Goal: Task Accomplishment & Management: Manage account settings

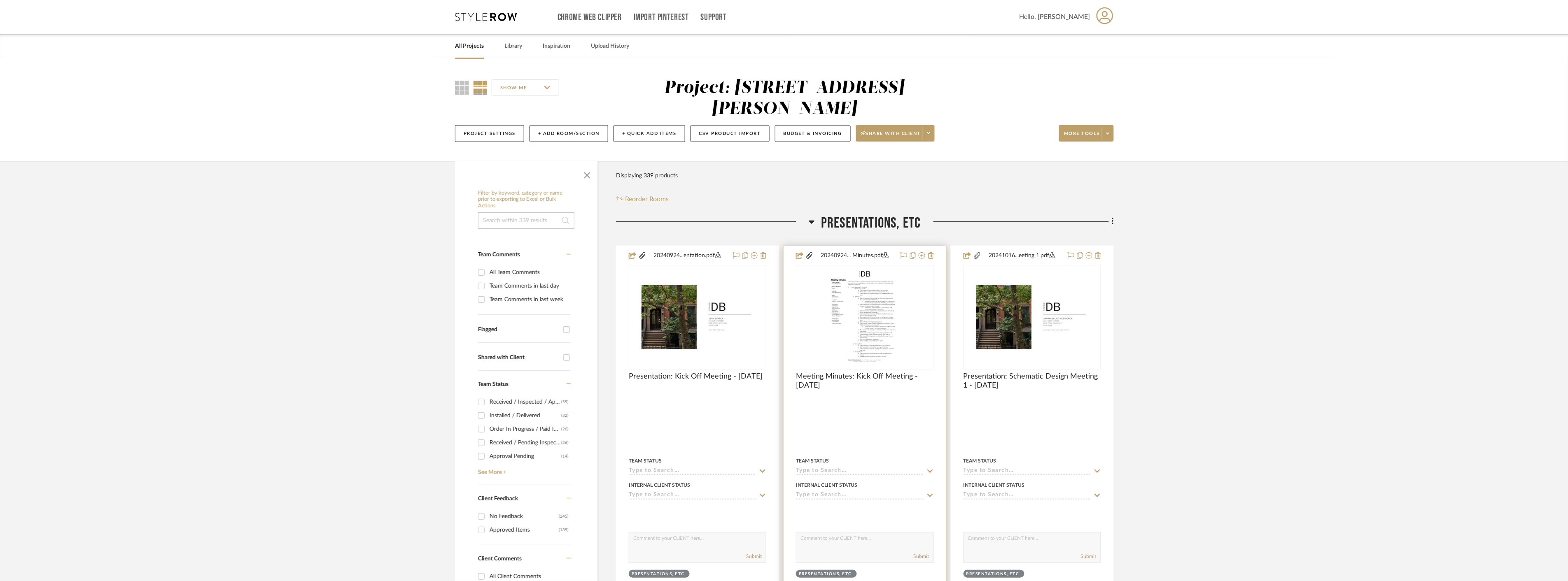
drag, startPoint x: 584, startPoint y: 174, endPoint x: 698, endPoint y: 299, distance: 169.2
click at [585, 174] on span "button" at bounding box center [587, 174] width 20 height 20
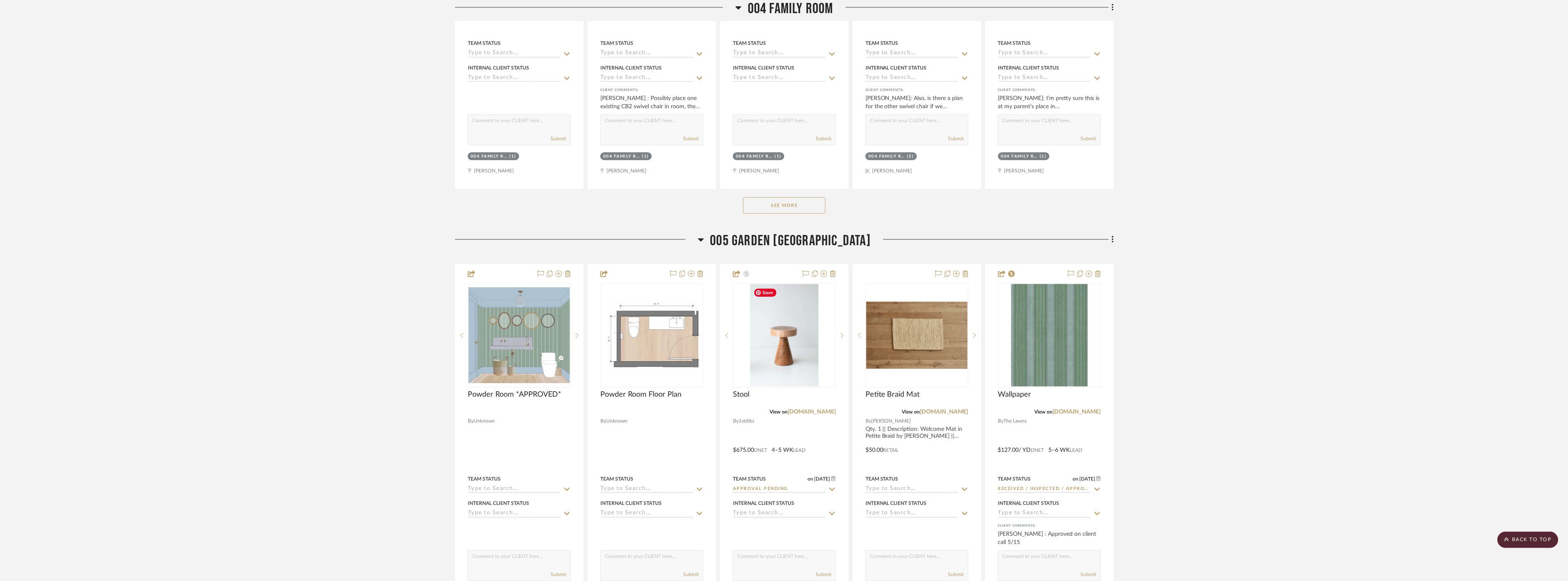
scroll to position [3247, 0]
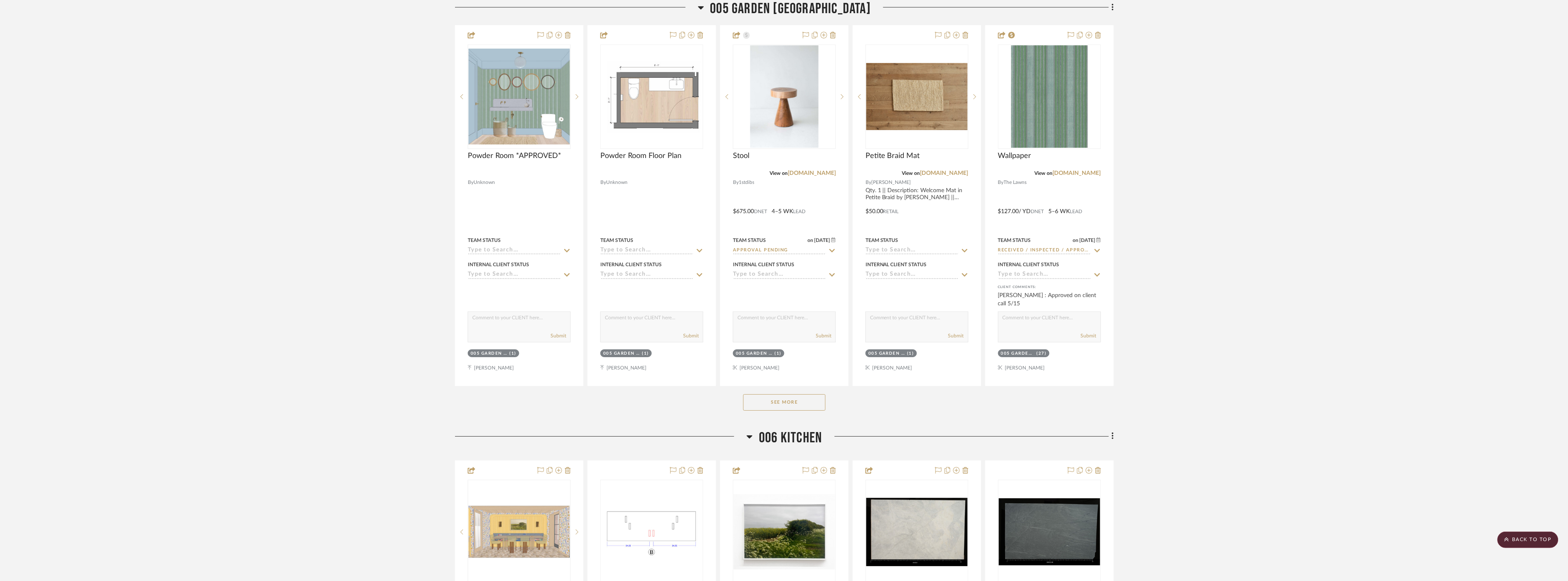
click at [793, 397] on button "See More" at bounding box center [784, 402] width 82 height 16
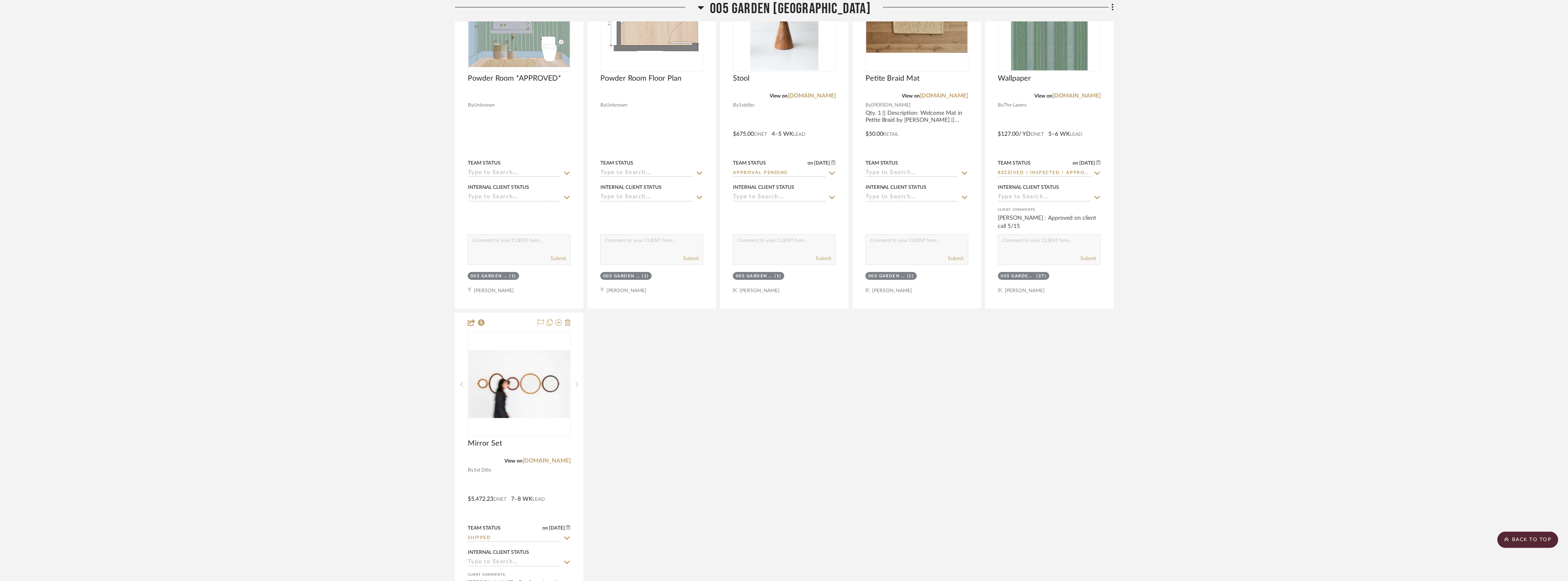
scroll to position [3430, 0]
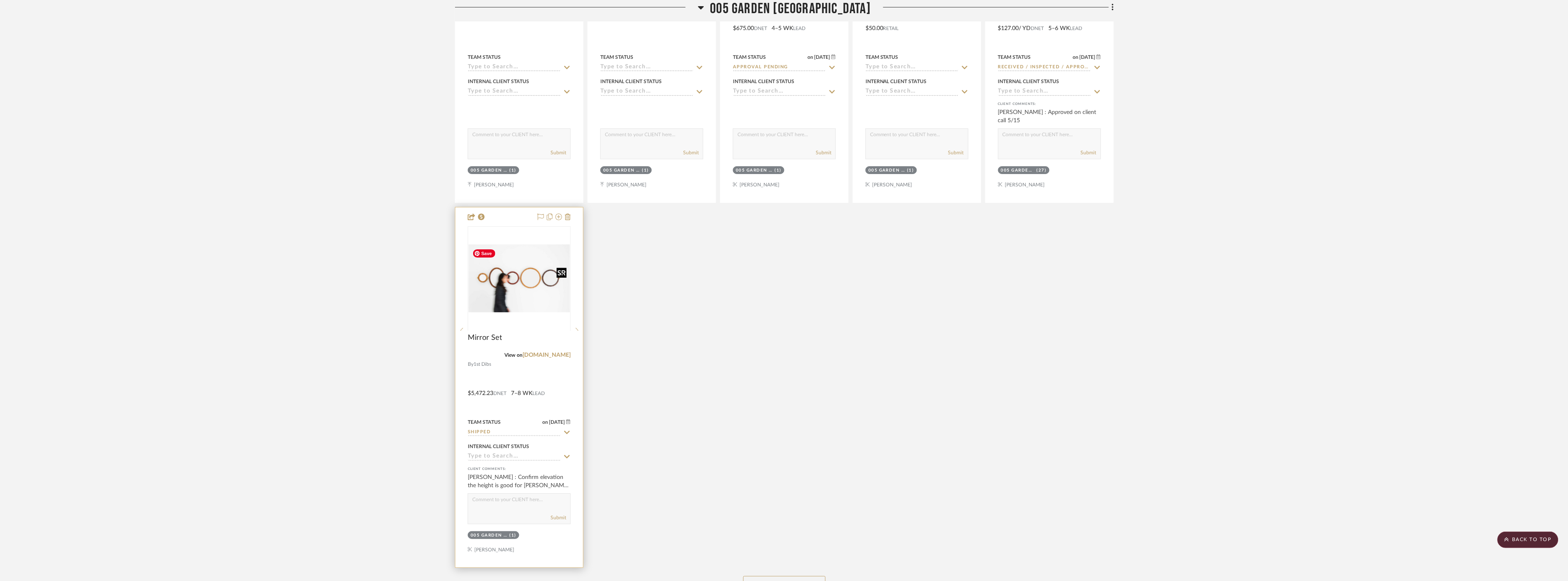
click at [537, 278] on div at bounding box center [519, 330] width 103 height 208
click at [537, 300] on img "0" at bounding box center [519, 278] width 101 height 67
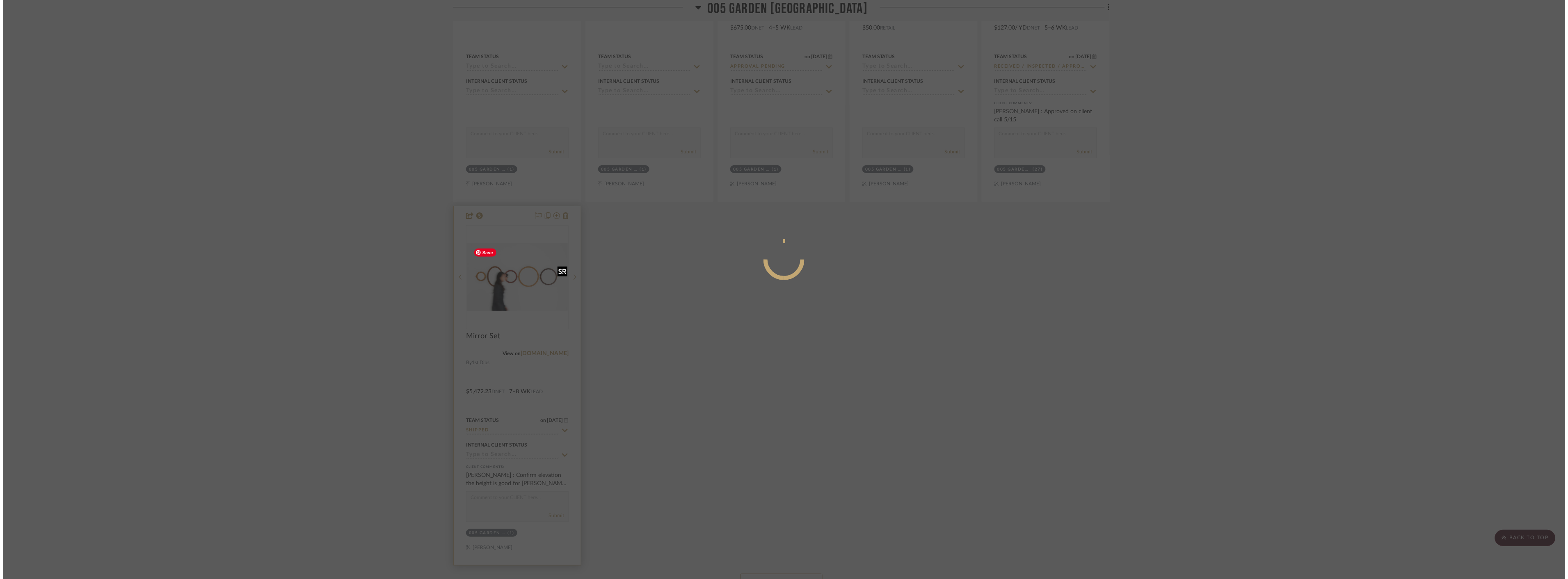
scroll to position [0, 0]
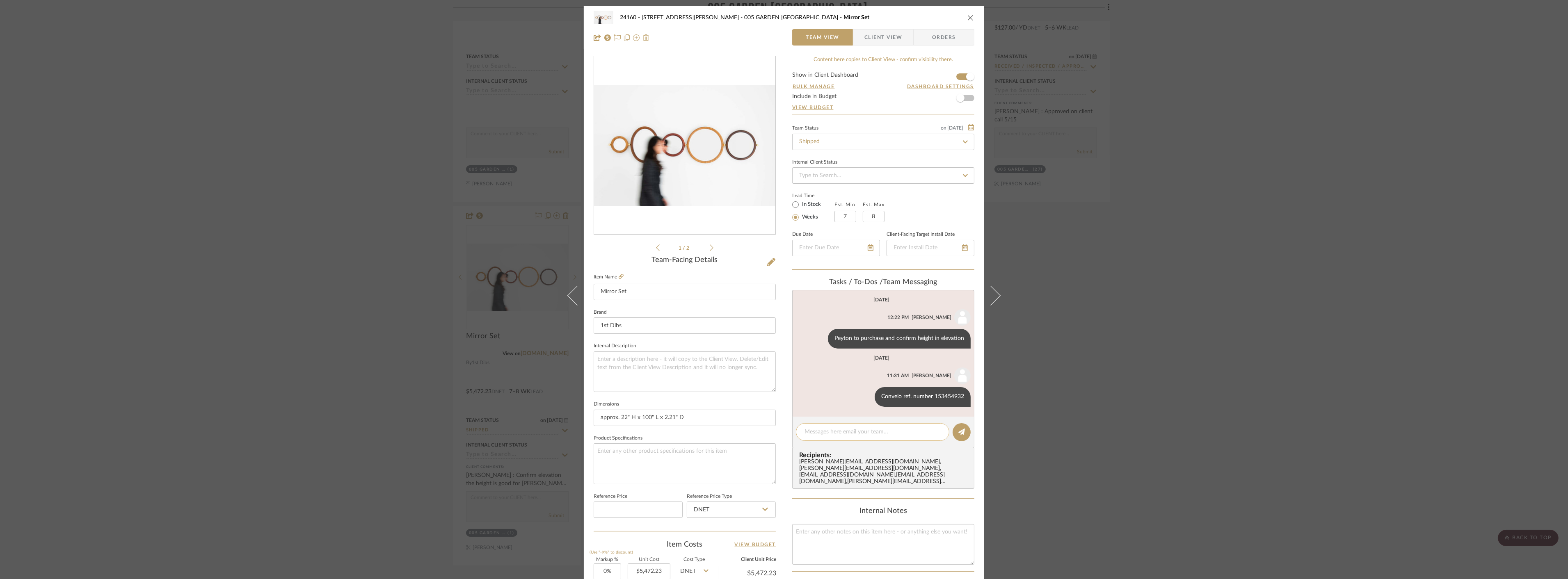
click at [825, 435] on textarea at bounding box center [873, 432] width 137 height 9
type textarea "Delivery scheduled for 8/21 to Morgan Manhattan"
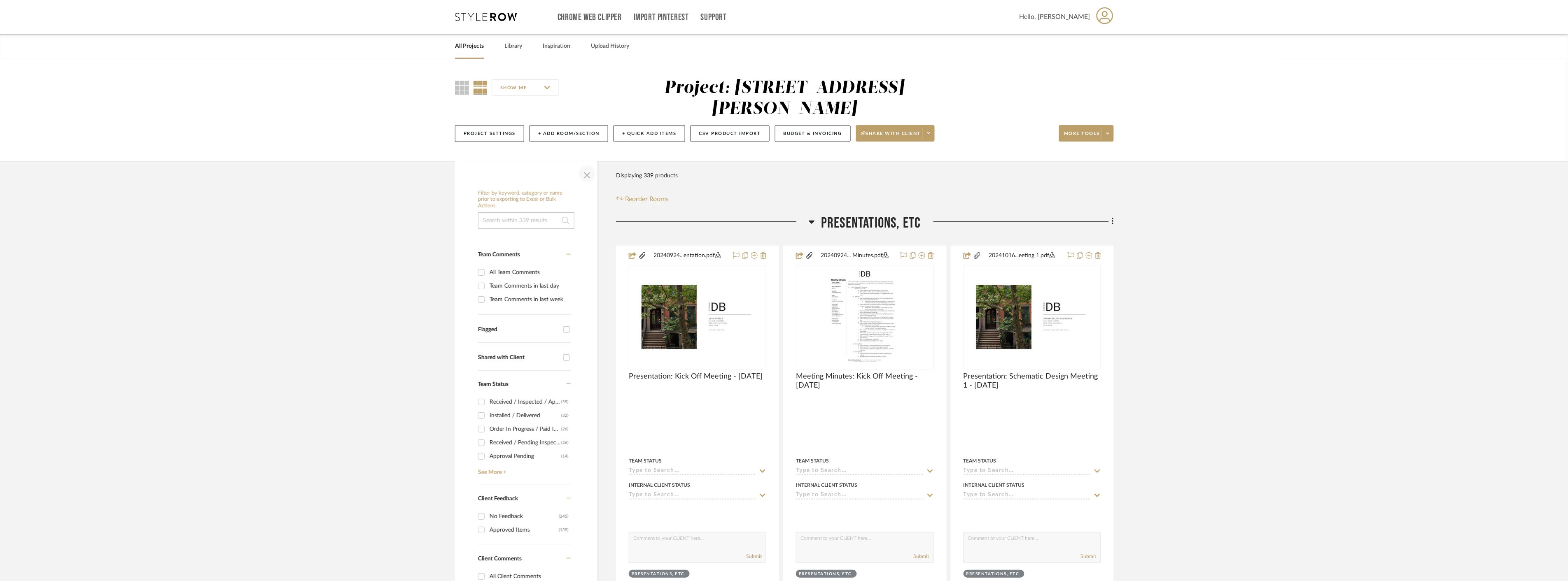
click at [588, 171] on span "button" at bounding box center [587, 174] width 20 height 20
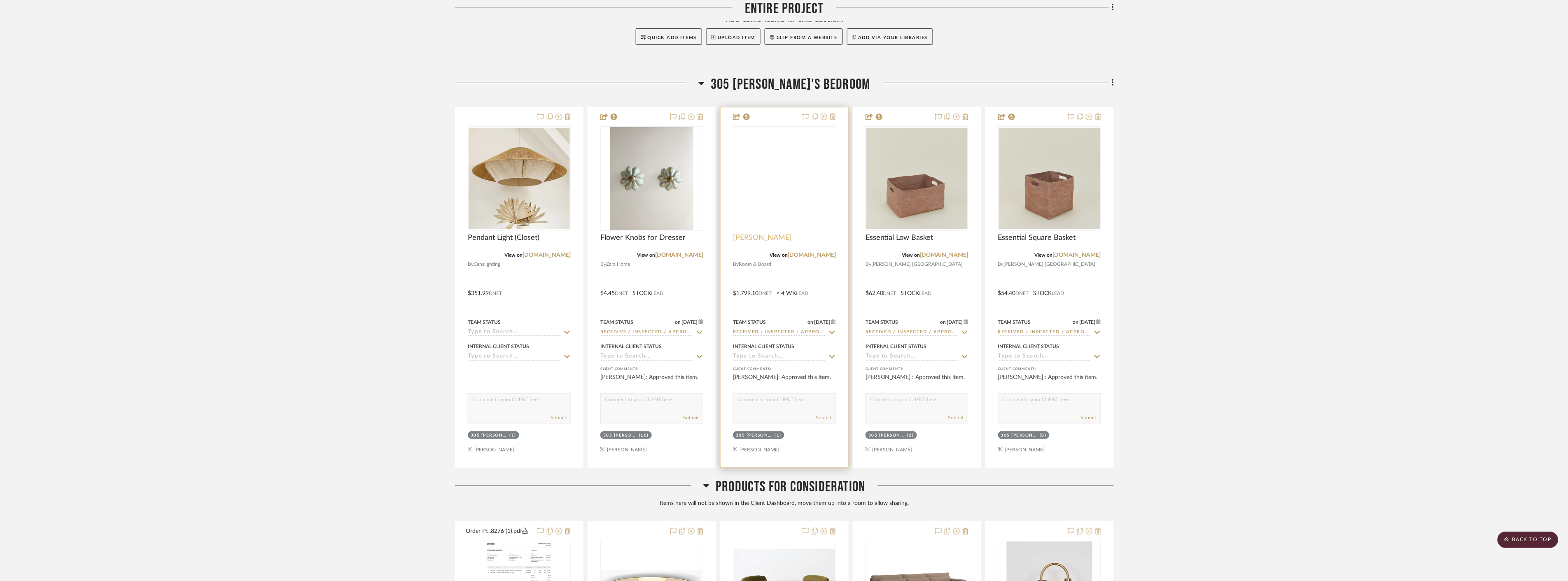
scroll to position [8905, 0]
